Goal: Information Seeking & Learning: Learn about a topic

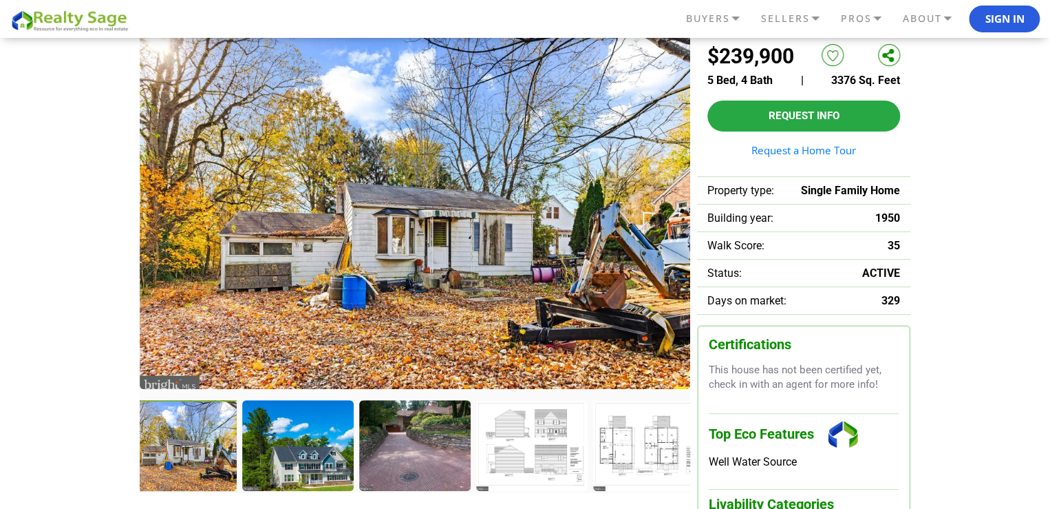
scroll to position [69, 0]
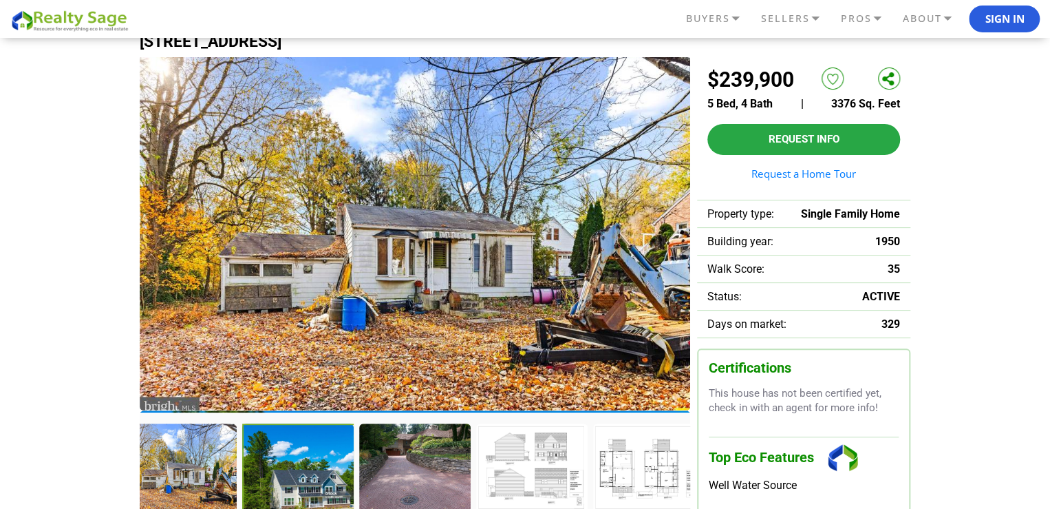
drag, startPoint x: 646, startPoint y: 291, endPoint x: 580, endPoint y: 290, distance: 66.1
click at [580, 290] on img at bounding box center [415, 232] width 551 height 355
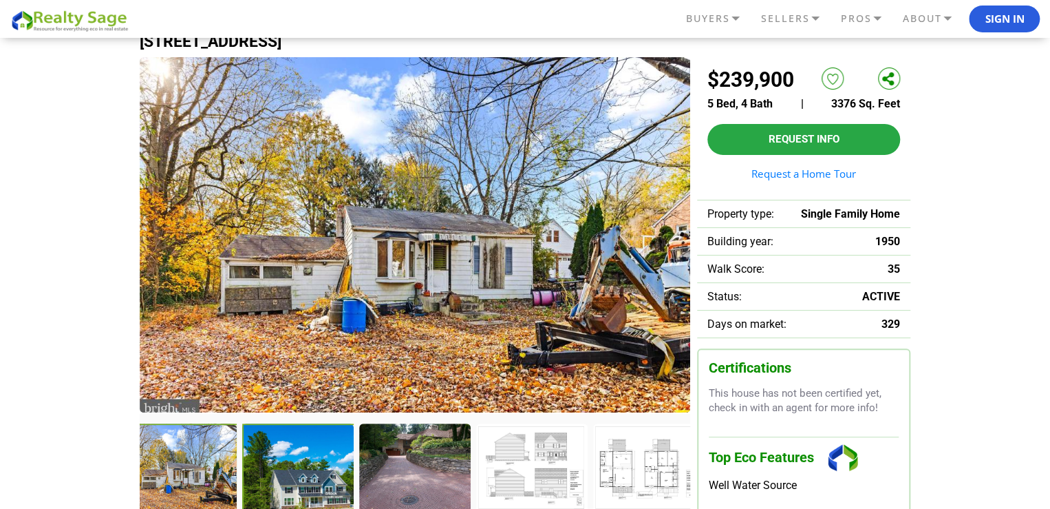
click at [299, 430] on div at bounding box center [299, 470] width 114 height 94
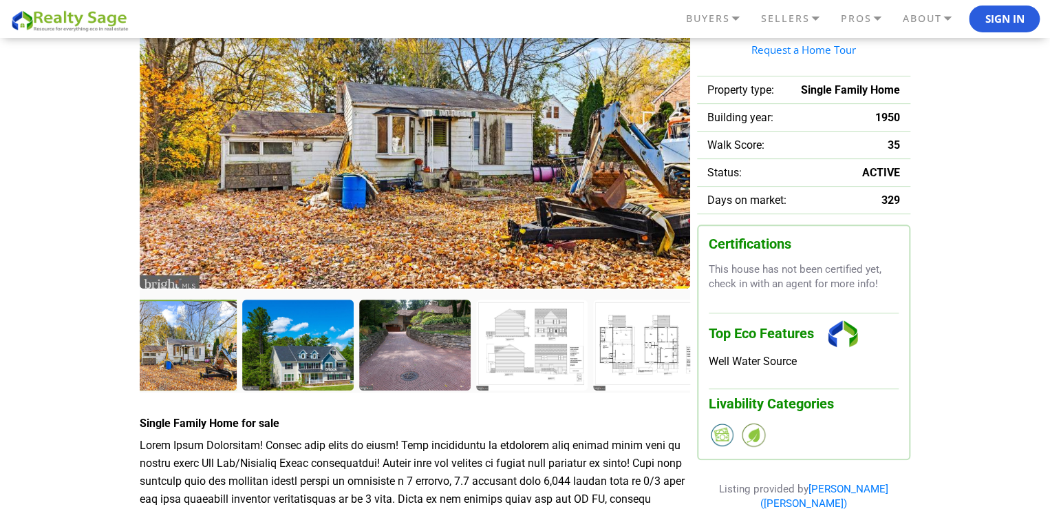
scroll to position [206, 0]
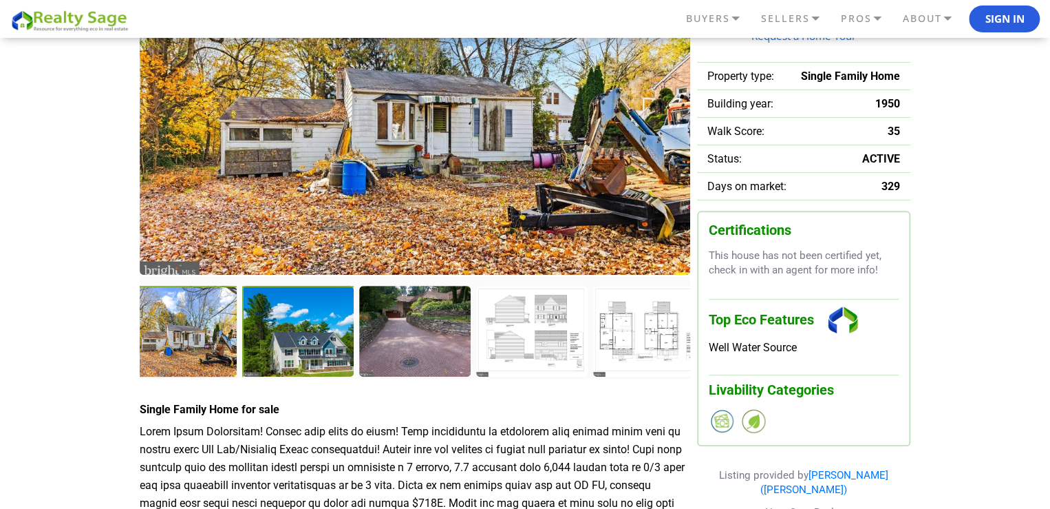
click at [305, 334] on div at bounding box center [299, 333] width 114 height 94
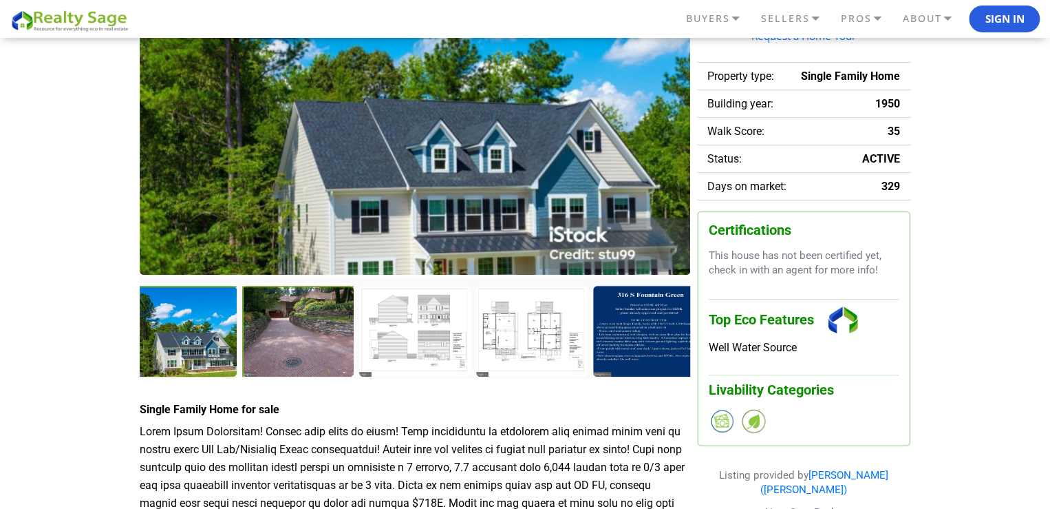
click at [304, 347] on div at bounding box center [299, 333] width 114 height 94
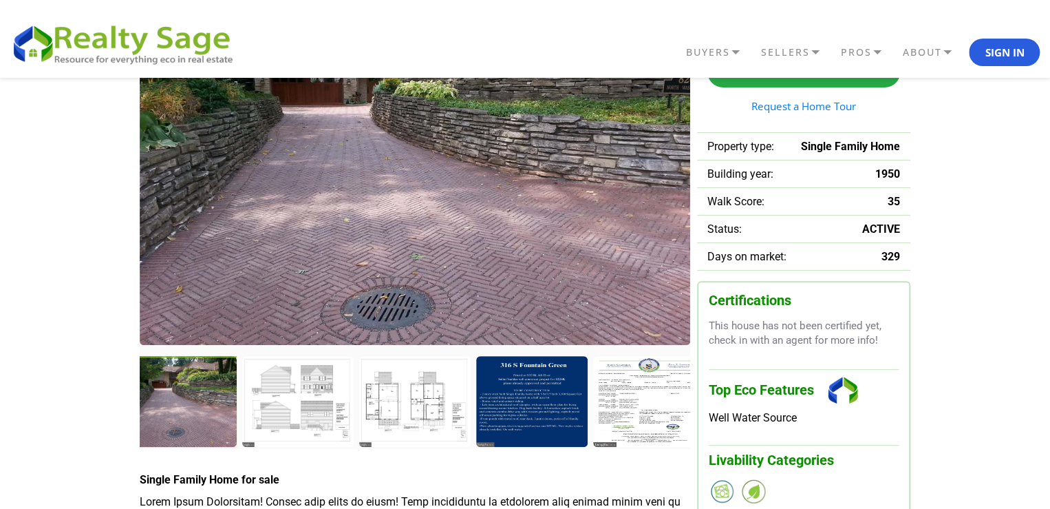
scroll to position [0, 0]
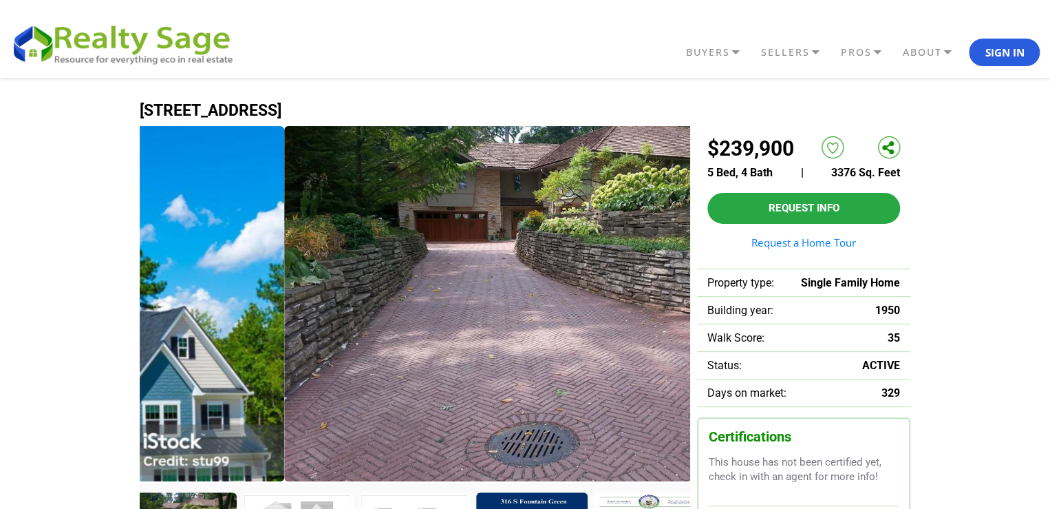
drag, startPoint x: 201, startPoint y: 315, endPoint x: 435, endPoint y: 312, distance: 234.0
click at [424, 312] on img at bounding box center [559, 303] width 551 height 355
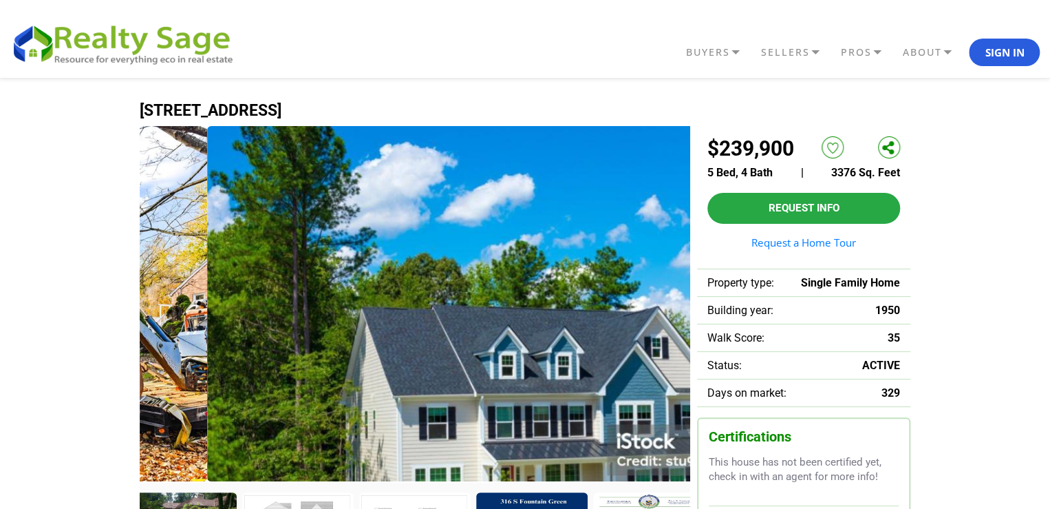
drag, startPoint x: 262, startPoint y: 315, endPoint x: 500, endPoint y: 298, distance: 238.1
click at [471, 290] on img at bounding box center [482, 303] width 551 height 355
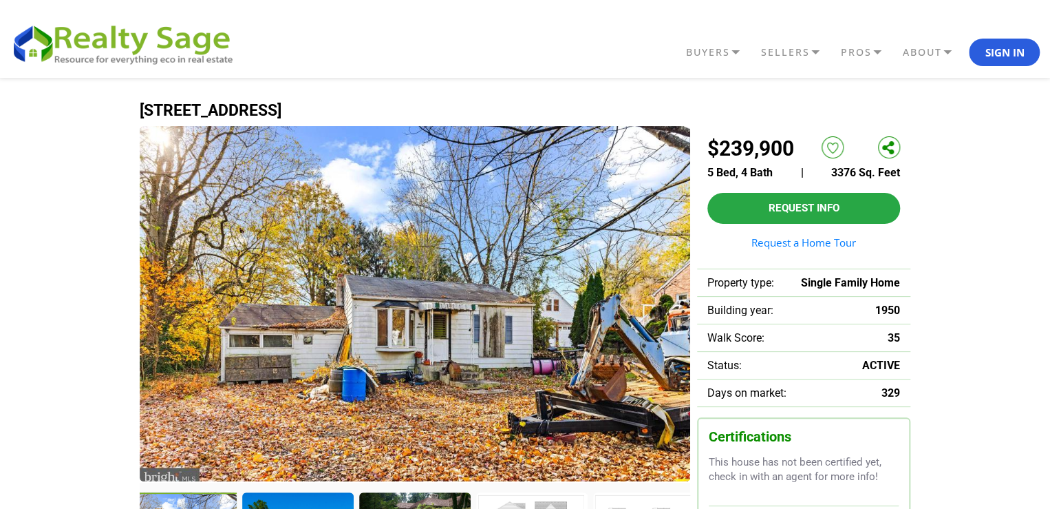
click at [659, 350] on img at bounding box center [415, 303] width 551 height 355
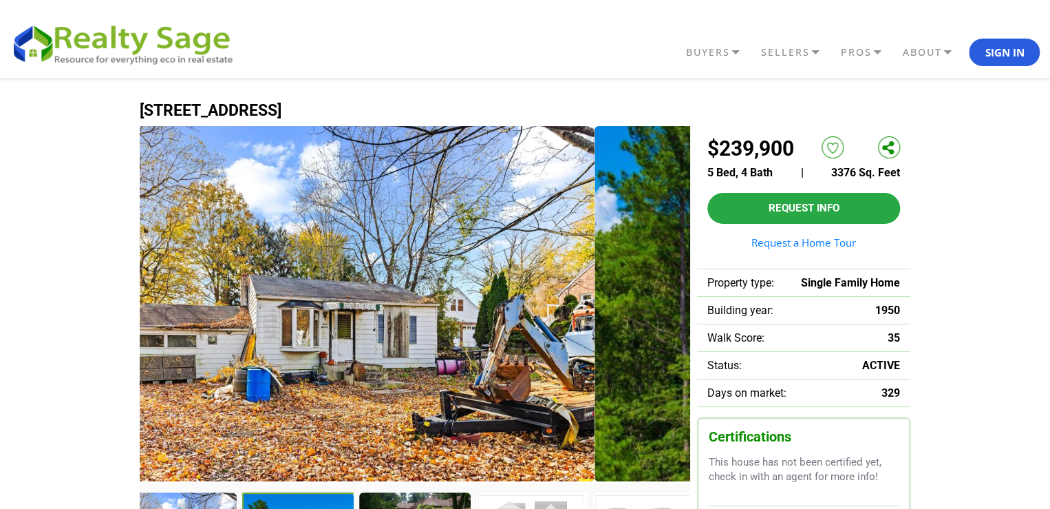
drag, startPoint x: 658, startPoint y: 350, endPoint x: 562, endPoint y: 351, distance: 95.7
click at [562, 351] on img at bounding box center [319, 303] width 551 height 355
